Goal: Task Accomplishment & Management: Manage account settings

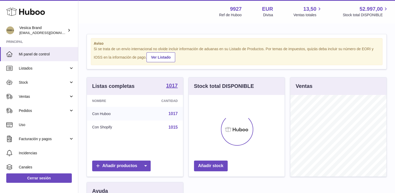
scroll to position [81, 96]
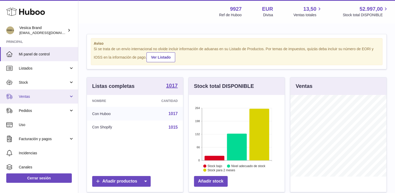
click at [38, 100] on link "Ventas" at bounding box center [39, 96] width 78 height 14
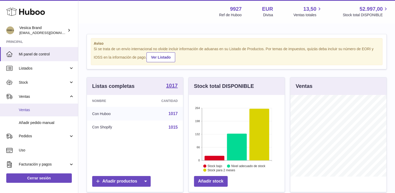
click at [30, 111] on span "Ventas" at bounding box center [46, 109] width 55 height 5
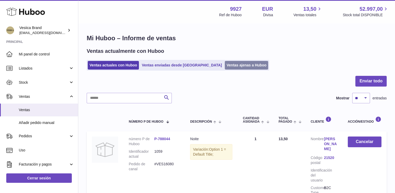
click at [225, 64] on link "Ventas ajenas a Huboo" at bounding box center [247, 65] width 44 height 9
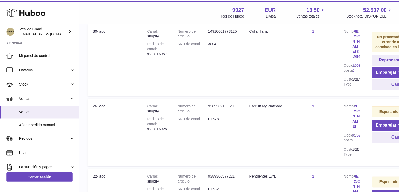
scroll to position [339, 10]
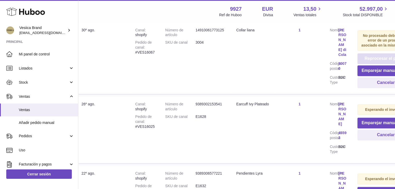
click at [378, 53] on button "Reprocesar el pedido" at bounding box center [385, 58] width 57 height 11
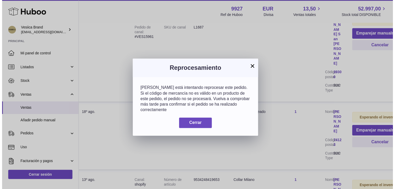
scroll to position [315, 10]
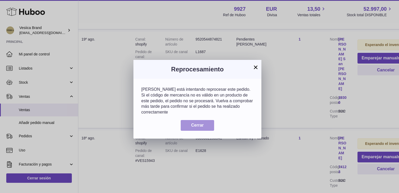
click at [195, 123] on span "Cerrar" at bounding box center [197, 125] width 13 height 4
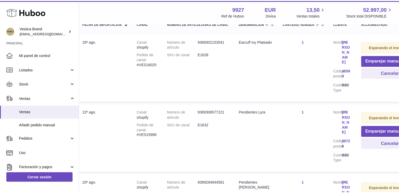
scroll to position [54, 10]
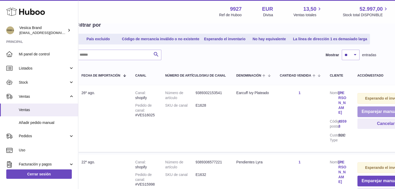
click at [375, 110] on button "Emparejar manualmente" at bounding box center [385, 111] width 57 height 11
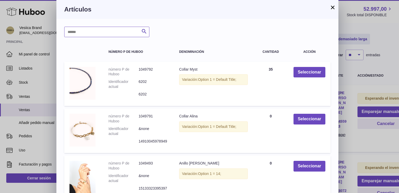
click at [99, 32] on input "text" at bounding box center [106, 32] width 85 height 10
type input "***"
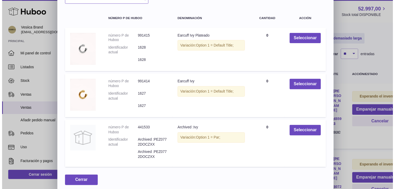
scroll to position [37, 0]
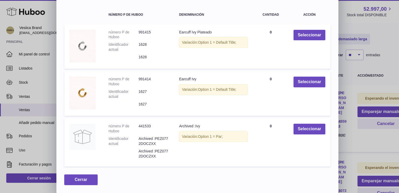
click at [385, 37] on div "× Artículos *** Buscar número P de Huboo Denominación Cantidad Acción número P …" at bounding box center [199, 78] width 399 height 230
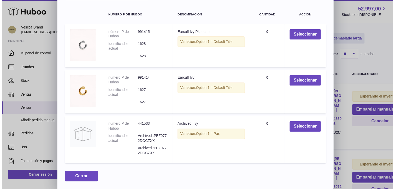
scroll to position [0, 0]
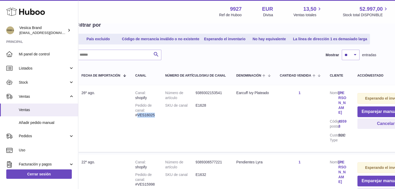
drag, startPoint x: 157, startPoint y: 113, endPoint x: 138, endPoint y: 115, distance: 19.4
click at [138, 115] on td "Canal shopify Pedido de canal #VES16025" at bounding box center [145, 118] width 30 height 67
drag, startPoint x: 138, startPoint y: 115, endPoint x: 146, endPoint y: 114, distance: 8.2
copy div "VES16025"
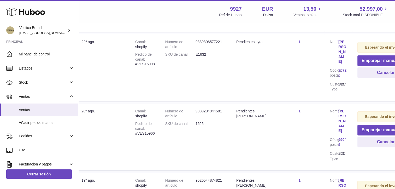
scroll to position [183, 10]
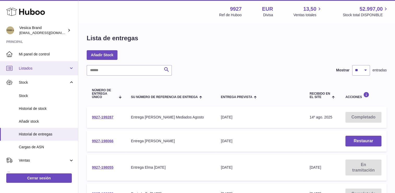
click at [39, 69] on span "Listados" at bounding box center [44, 68] width 50 height 5
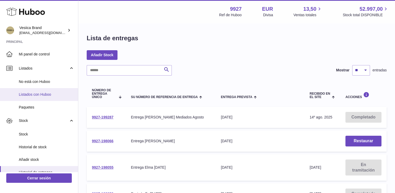
click at [30, 96] on span "Listados con Huboo" at bounding box center [46, 94] width 55 height 5
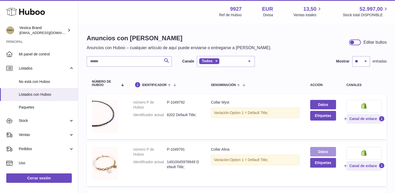
click at [331, 151] on link "Datos" at bounding box center [323, 151] width 26 height 9
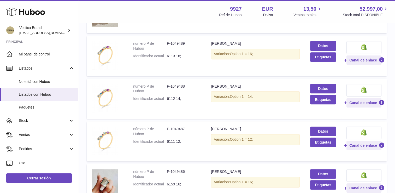
scroll to position [339, 0]
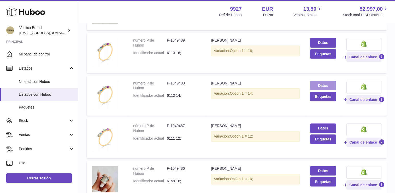
click at [322, 87] on link "Datos" at bounding box center [323, 85] width 26 height 9
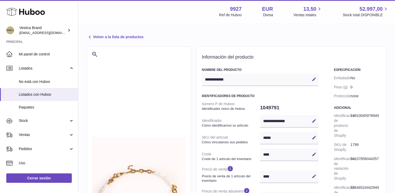
select select
select select "****"
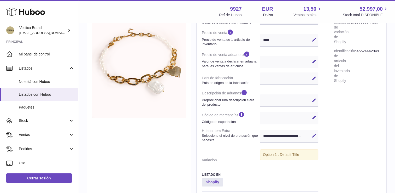
scroll to position [130, 0]
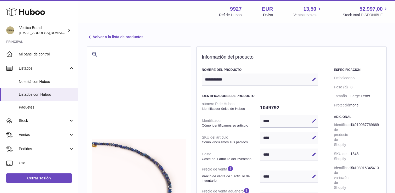
select select
select select "****"
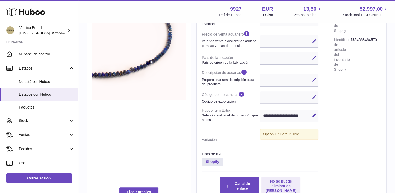
scroll to position [157, 0]
click at [315, 98] on icon at bounding box center [314, 96] width 5 height 5
paste input "********"
type input "********"
click at [316, 97] on icon at bounding box center [314, 96] width 5 height 5
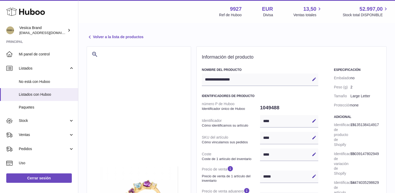
select select "***"
select select "****"
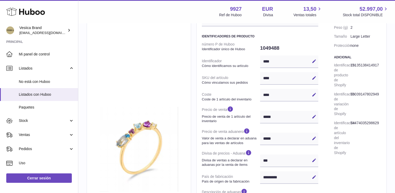
scroll to position [183, 0]
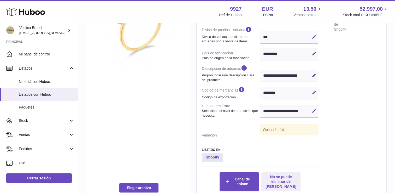
click at [318, 92] on button "Editar" at bounding box center [314, 92] width 8 height 8
drag, startPoint x: 287, startPoint y: 92, endPoint x: 247, endPoint y: 92, distance: 39.1
click at [246, 92] on dl "número P de Huboo Identificador único de Huboo 1049488 Identificador Cómo ident…" at bounding box center [260, 27] width 116 height 223
click at [313, 90] on icon at bounding box center [314, 92] width 5 height 5
